Goal: Navigation & Orientation: Find specific page/section

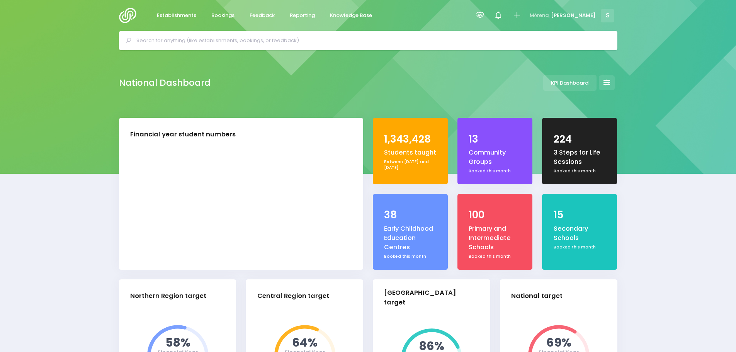
select select "5"
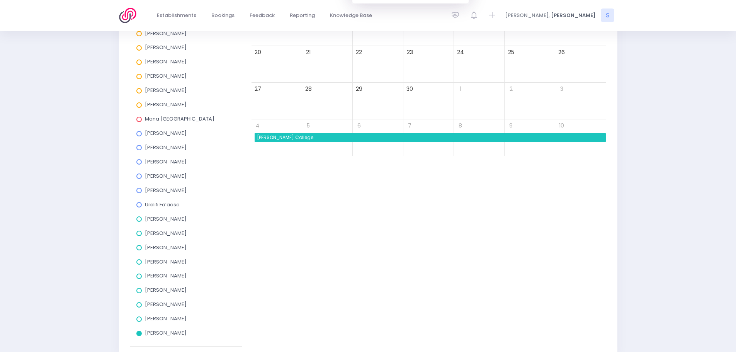
scroll to position [232, 0]
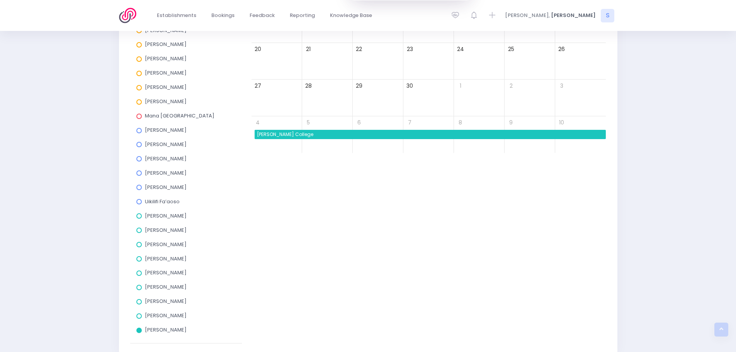
click at [139, 304] on span at bounding box center [138, 301] width 5 height 5
click at [0, 0] on input "Nicky Young" at bounding box center [0, 0] width 0 height 0
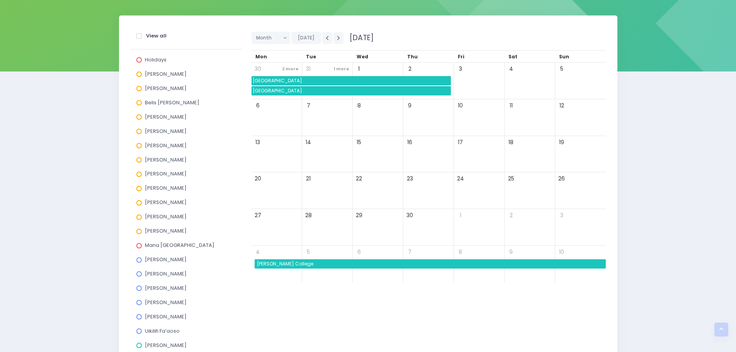
scroll to position [0, 0]
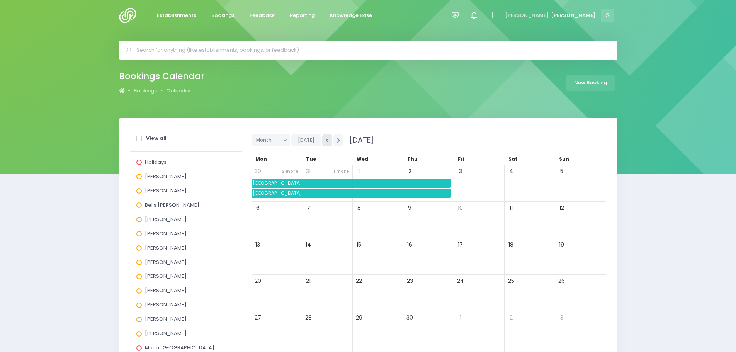
click at [325, 145] on button "button" at bounding box center [327, 140] width 10 height 12
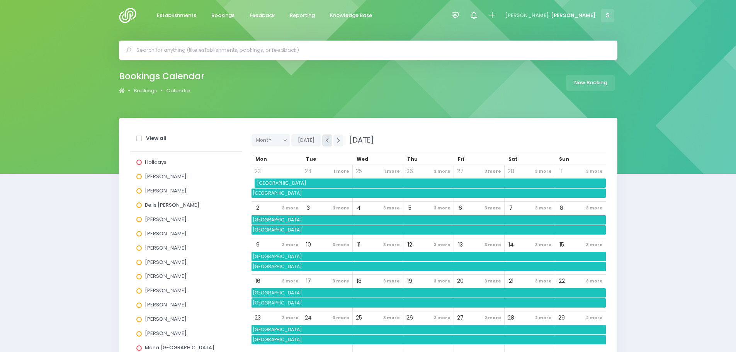
click at [325, 145] on button "button" at bounding box center [327, 140] width 10 height 12
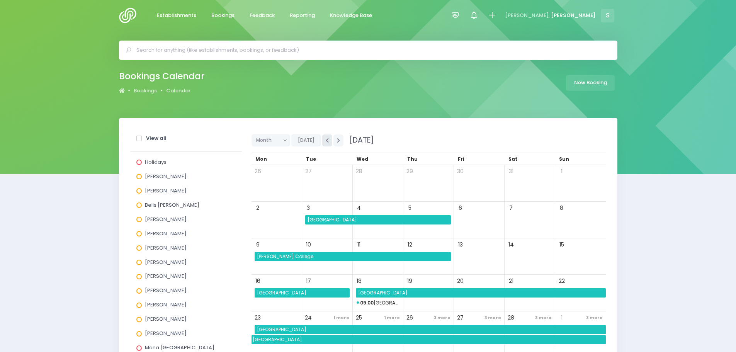
click at [325, 145] on button "button" at bounding box center [327, 140] width 10 height 12
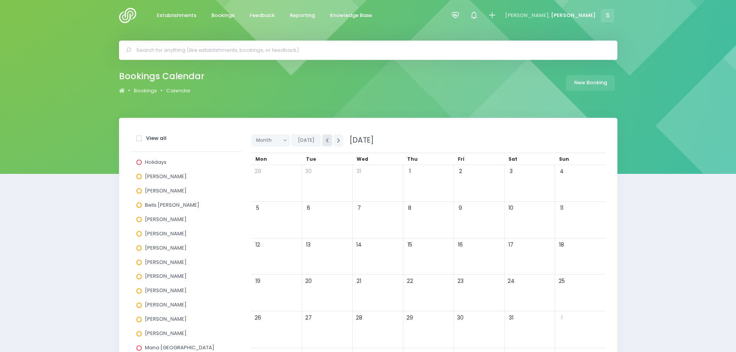
click at [325, 145] on button "button" at bounding box center [327, 140] width 10 height 12
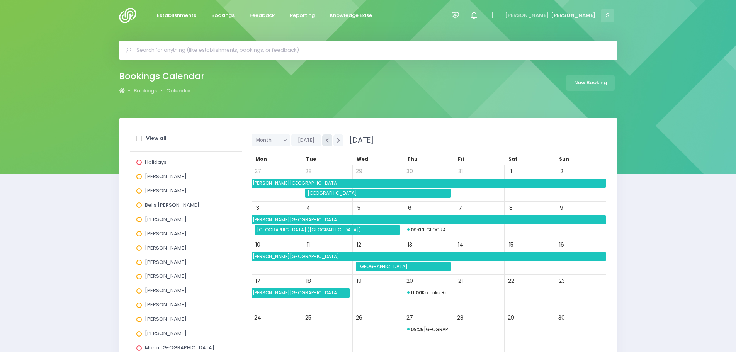
click at [325, 145] on button "button" at bounding box center [327, 140] width 10 height 12
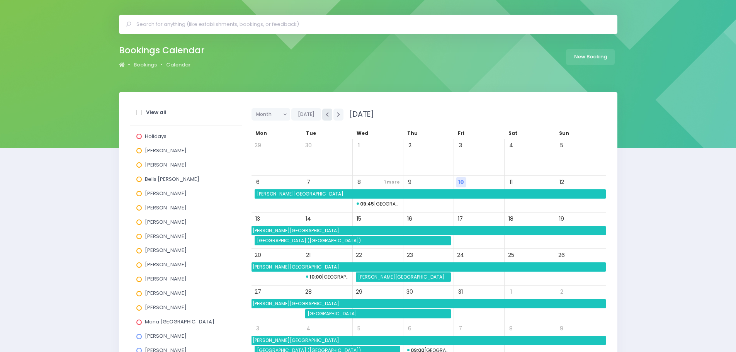
scroll to position [39, 0]
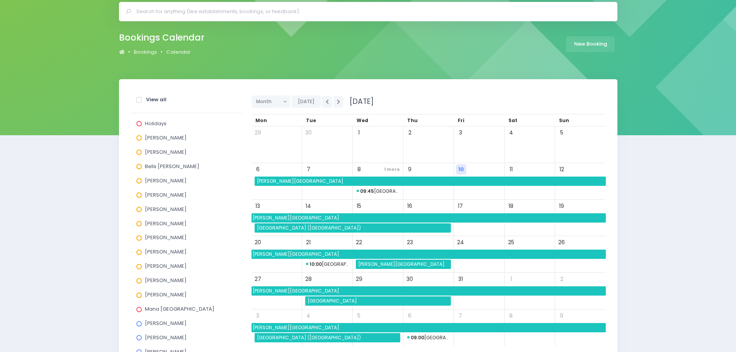
click at [334, 231] on span "[GEOGRAPHIC_DATA] ([GEOGRAPHIC_DATA])" at bounding box center [353, 227] width 195 height 9
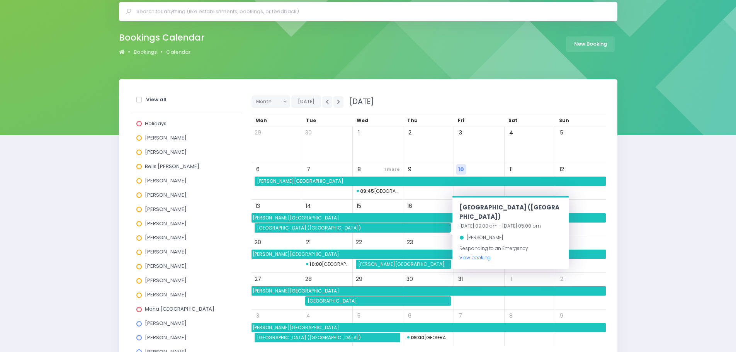
click at [478, 254] on link "View booking" at bounding box center [474, 257] width 31 height 7
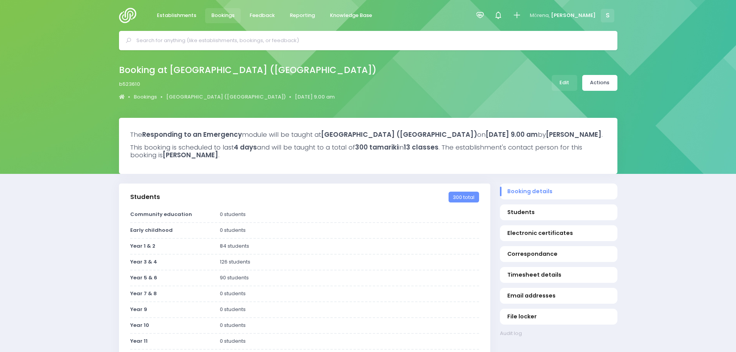
select select "5"
click at [207, 97] on link "St Patrick's School (Invercargill)" at bounding box center [226, 97] width 120 height 8
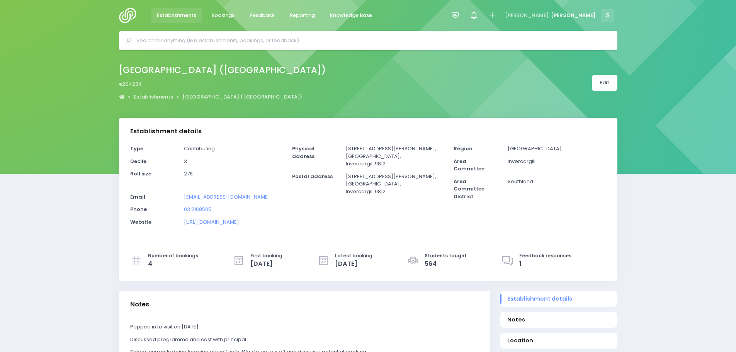
select select "5"
drag, startPoint x: 257, startPoint y: 11, endPoint x: 258, endPoint y: 24, distance: 12.8
click at [257, 11] on link "Feedback" at bounding box center [262, 15] width 38 height 15
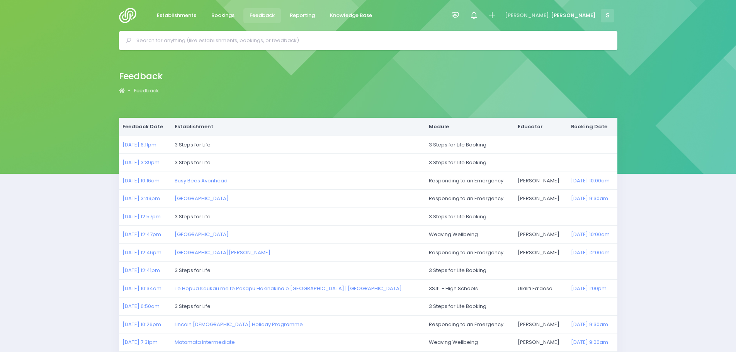
click at [127, 19] on img at bounding box center [130, 15] width 22 height 15
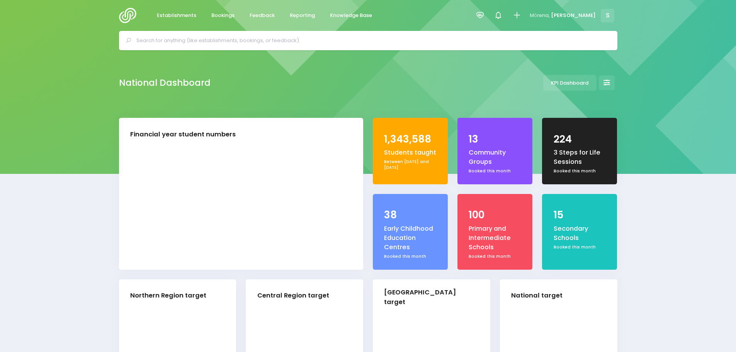
select select "5"
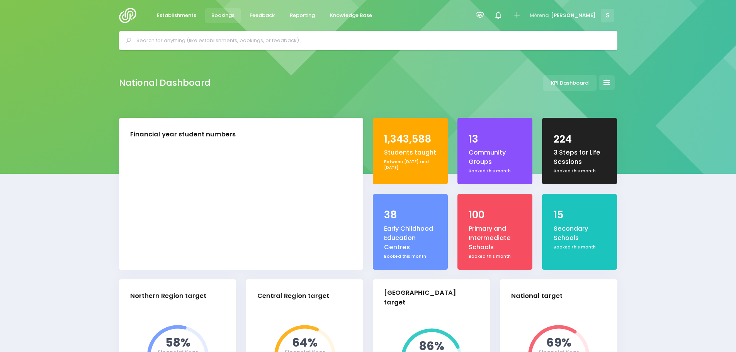
click at [227, 15] on span "Bookings" at bounding box center [222, 16] width 23 height 8
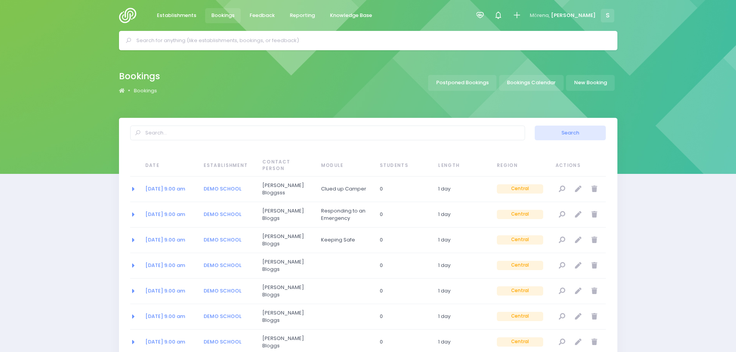
select select "20"
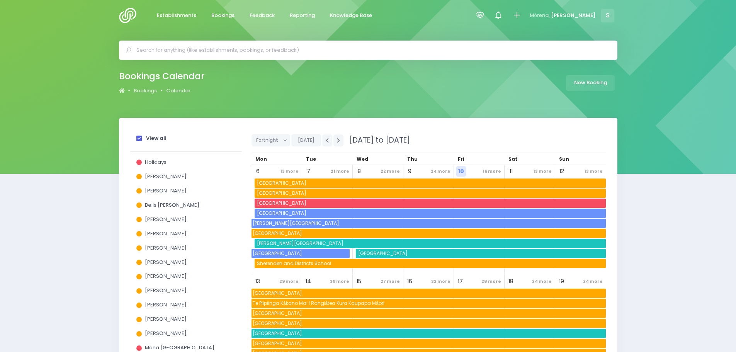
click at [138, 138] on span at bounding box center [138, 138] width 5 height 5
click at [0, 0] on input "View all" at bounding box center [0, 0] width 0 height 0
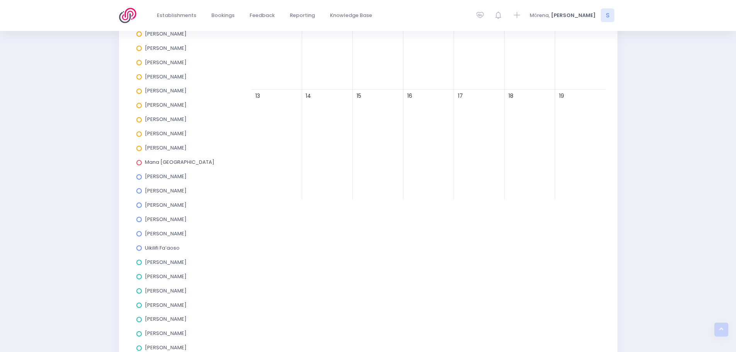
scroll to position [268, 0]
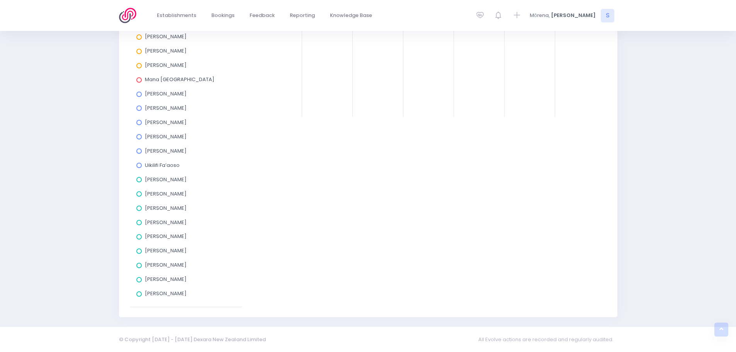
click at [138, 223] on span at bounding box center [138, 222] width 5 height 5
click at [0, 0] on input "[PERSON_NAME]" at bounding box center [0, 0] width 0 height 0
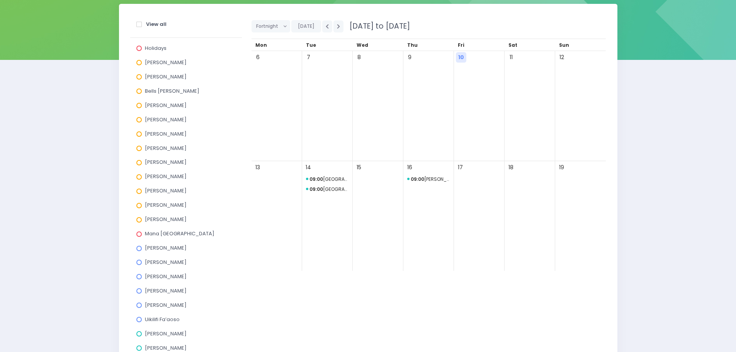
scroll to position [114, 0]
click at [338, 30] on button "button" at bounding box center [338, 27] width 10 height 12
